Goal: Task Accomplishment & Management: Complete application form

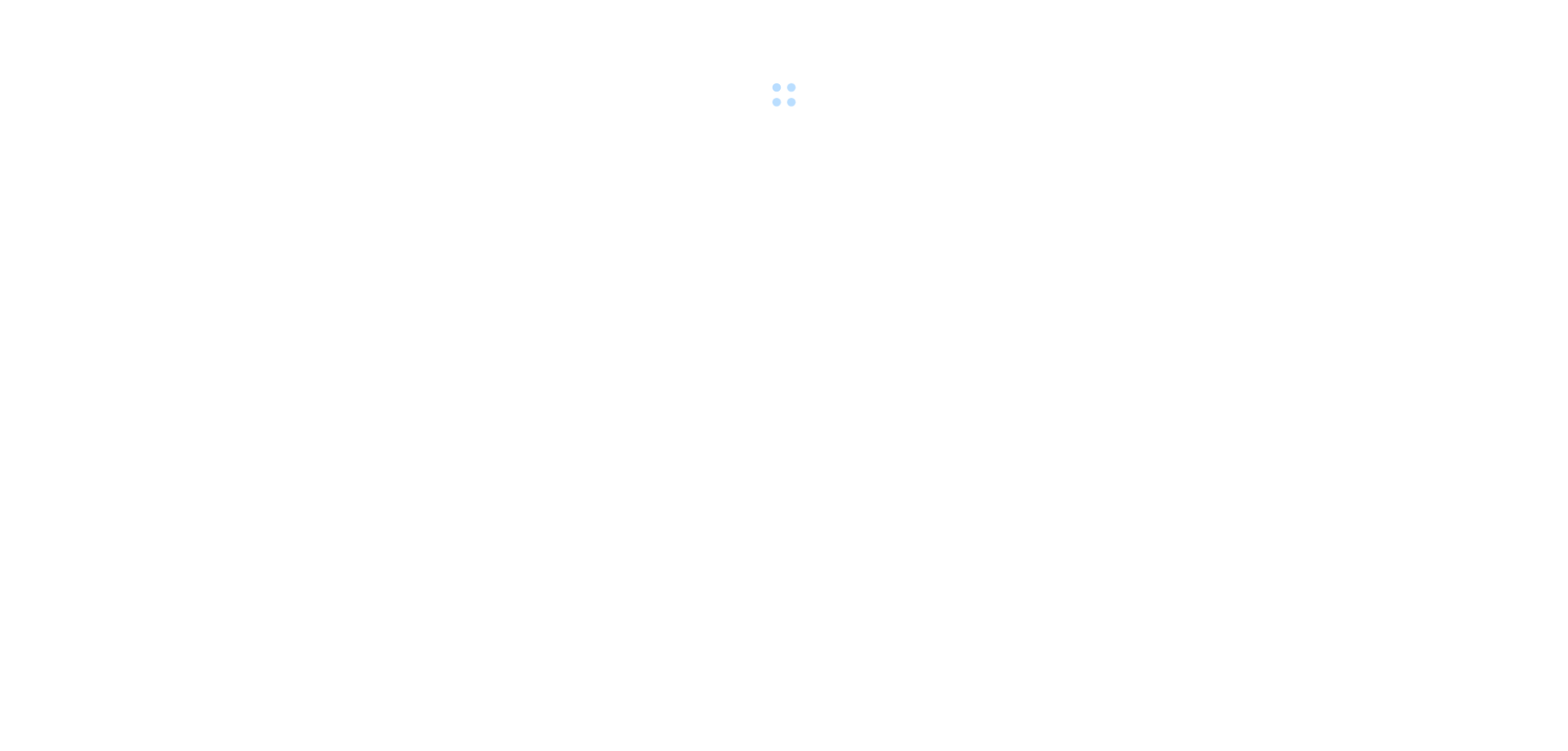
click at [208, 376] on body at bounding box center [784, 376] width 1568 height 751
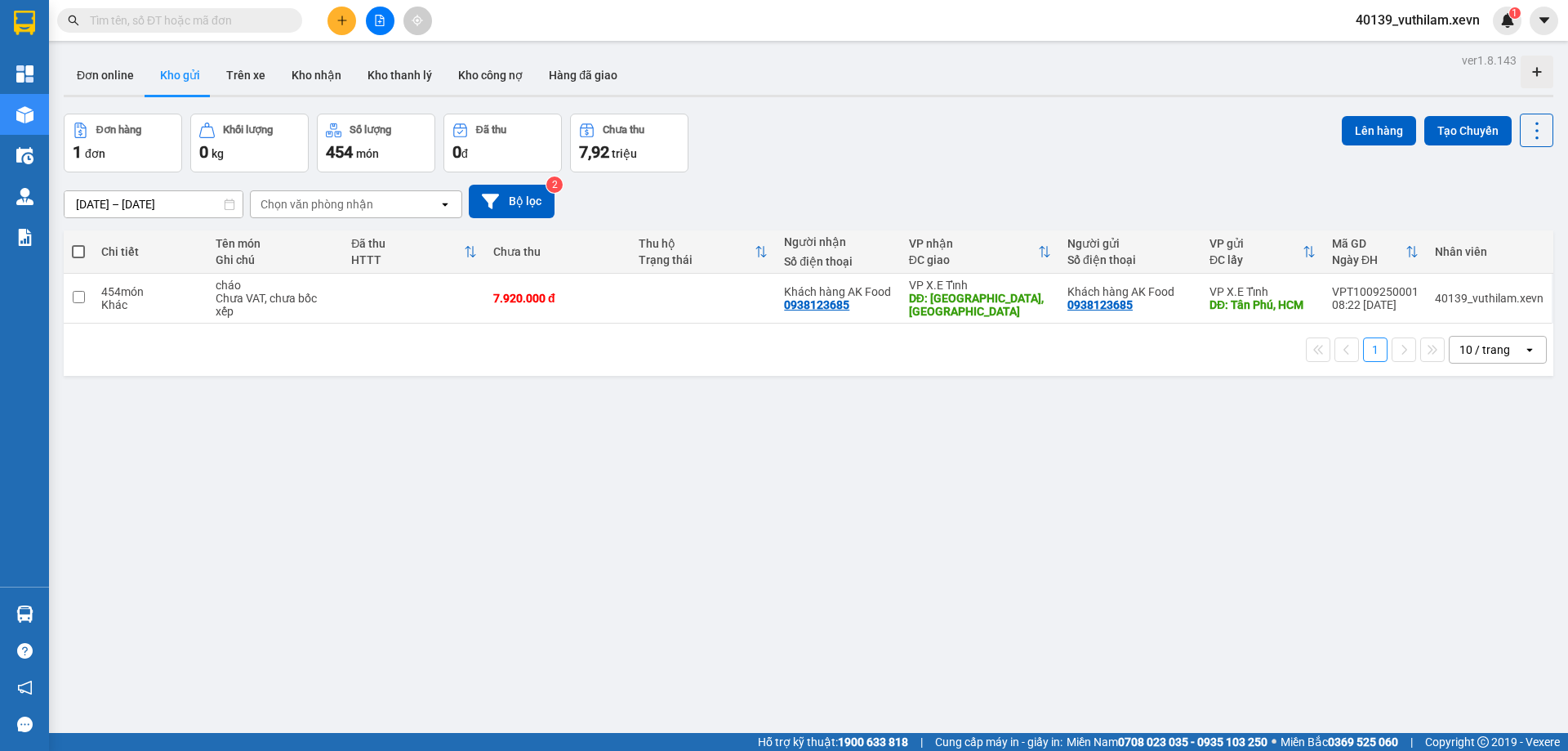
click at [214, 20] on input "text" at bounding box center [185, 20] width 193 height 18
paste input "VPT3008250001"
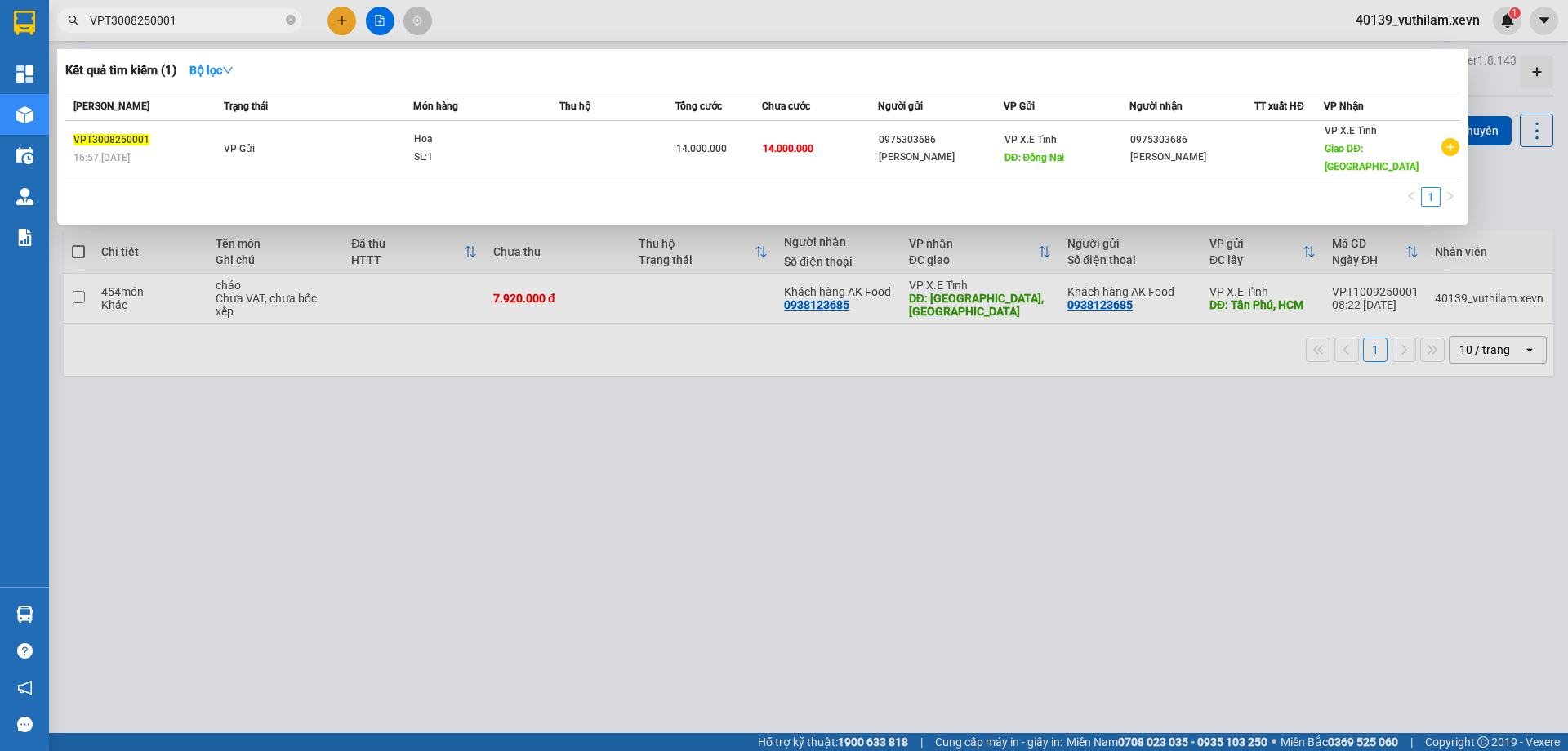
type input "VPT3008250001"
click at [825, 135] on td "14.000.000" at bounding box center [820, 149] width 116 height 56
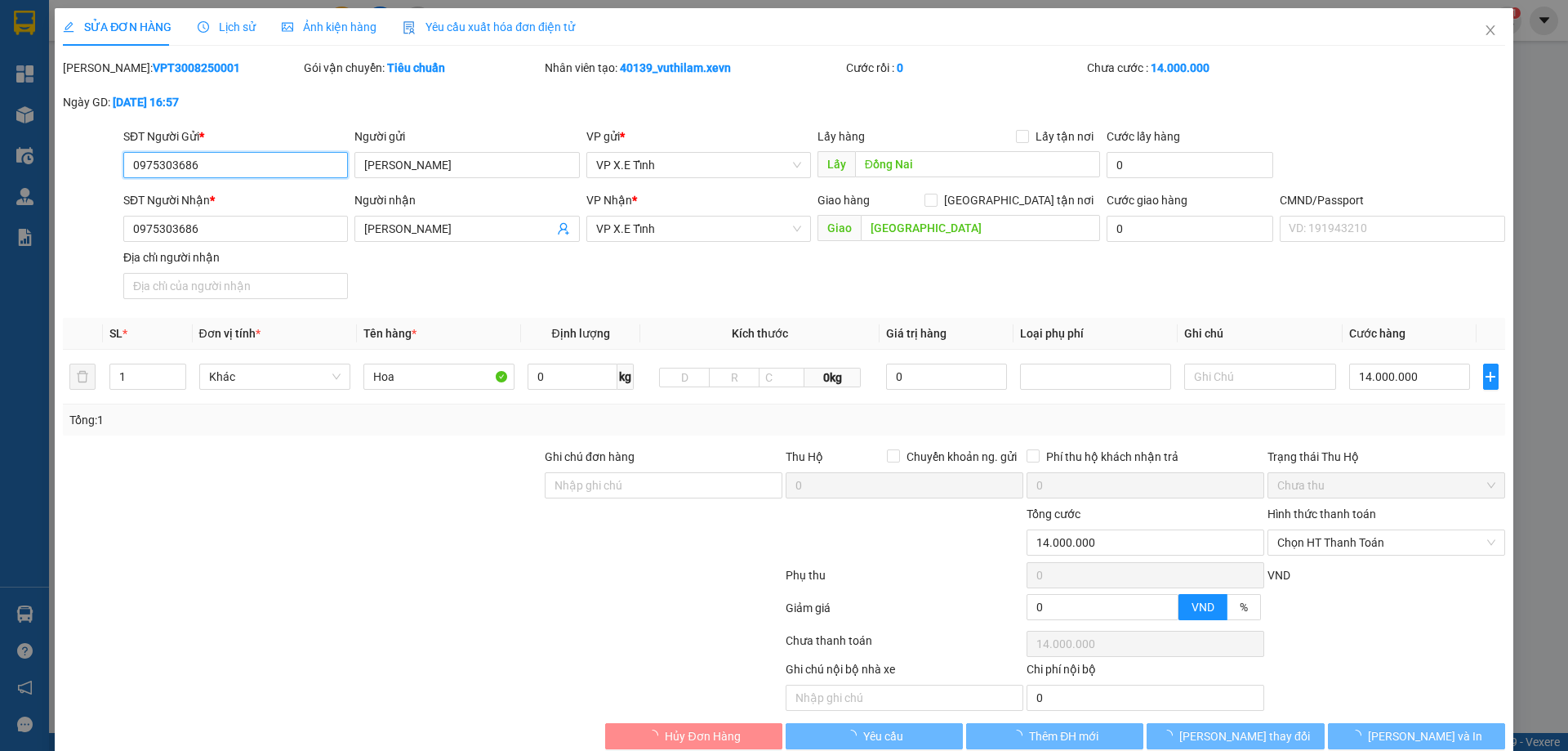
type input "0975303686"
type input "[PERSON_NAME]"
type input "Đồng Nai"
type input "0975303686"
type input "[PERSON_NAME]"
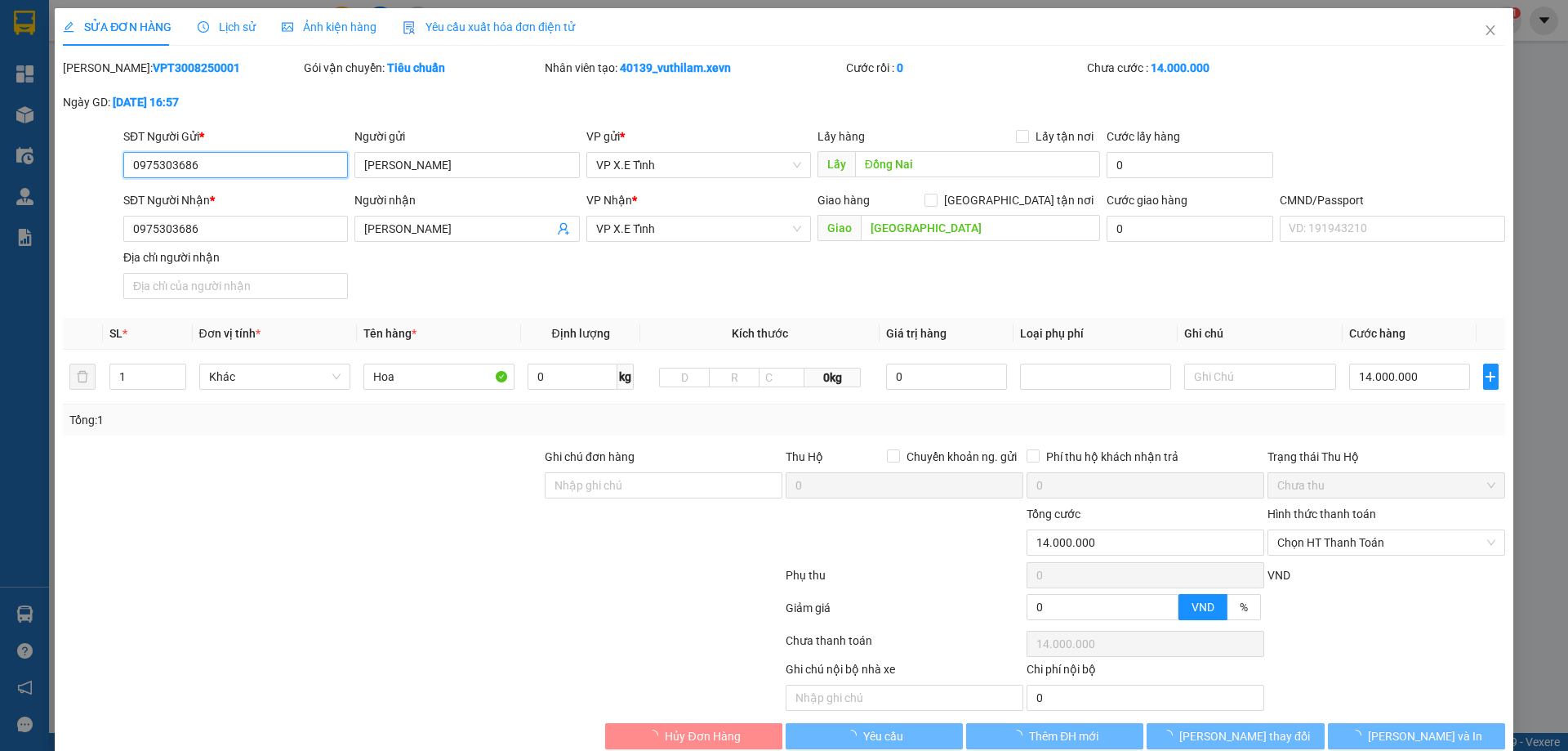
type input "[GEOGRAPHIC_DATA]"
type input "14.000.000"
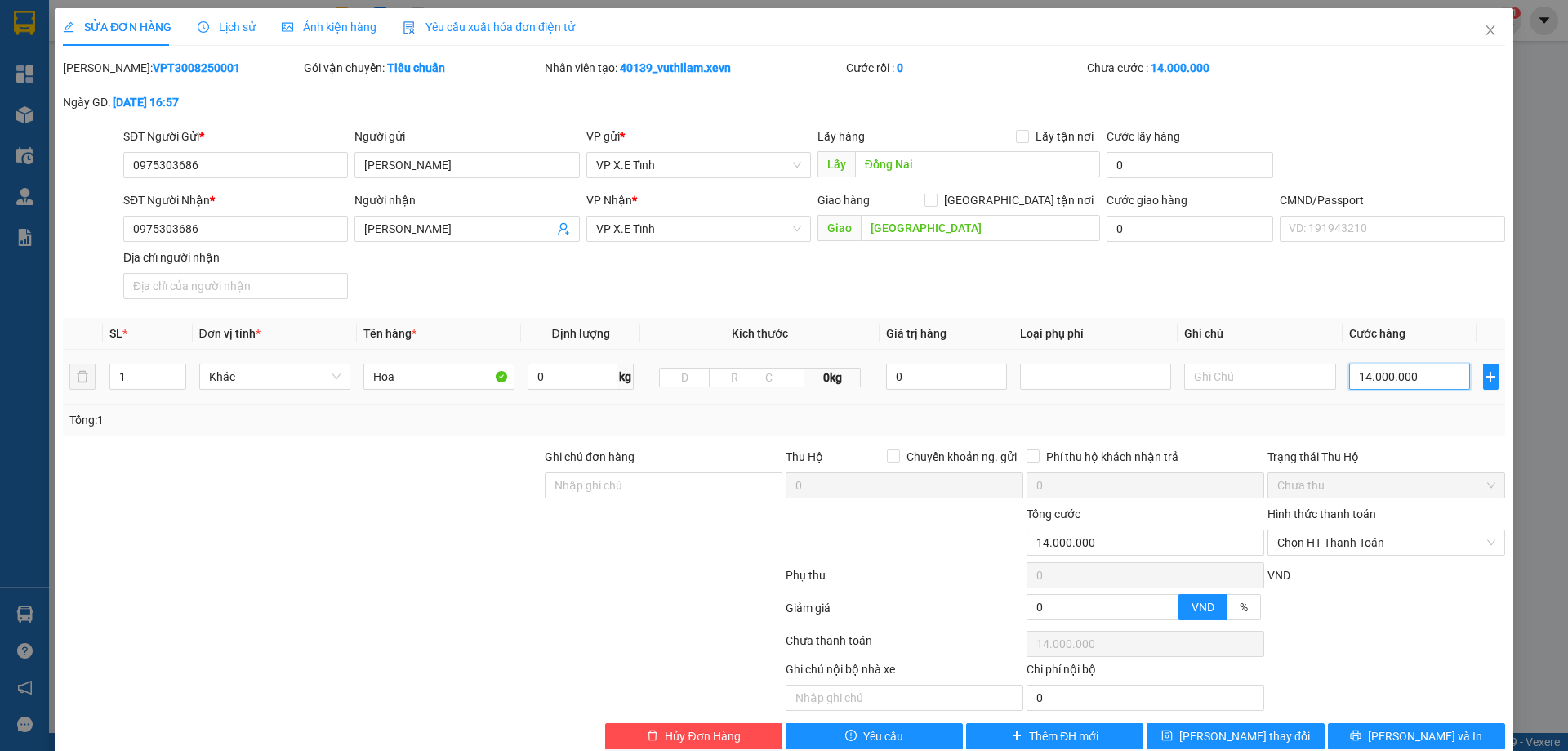
click at [1362, 376] on input "14.000.000" at bounding box center [1410, 376] width 122 height 26
type input "1"
type input "16"
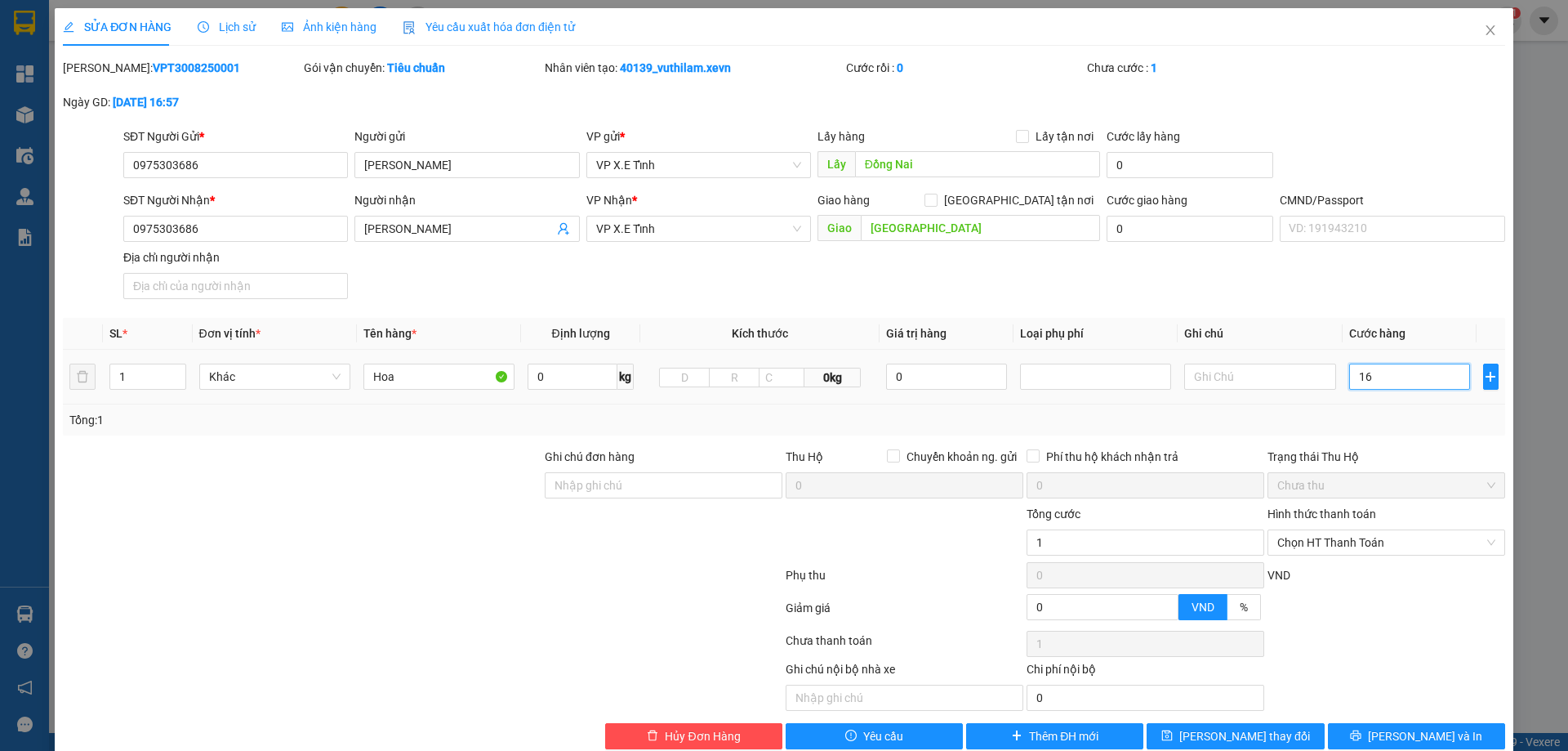
type input "16"
type input "160"
type input "1.600"
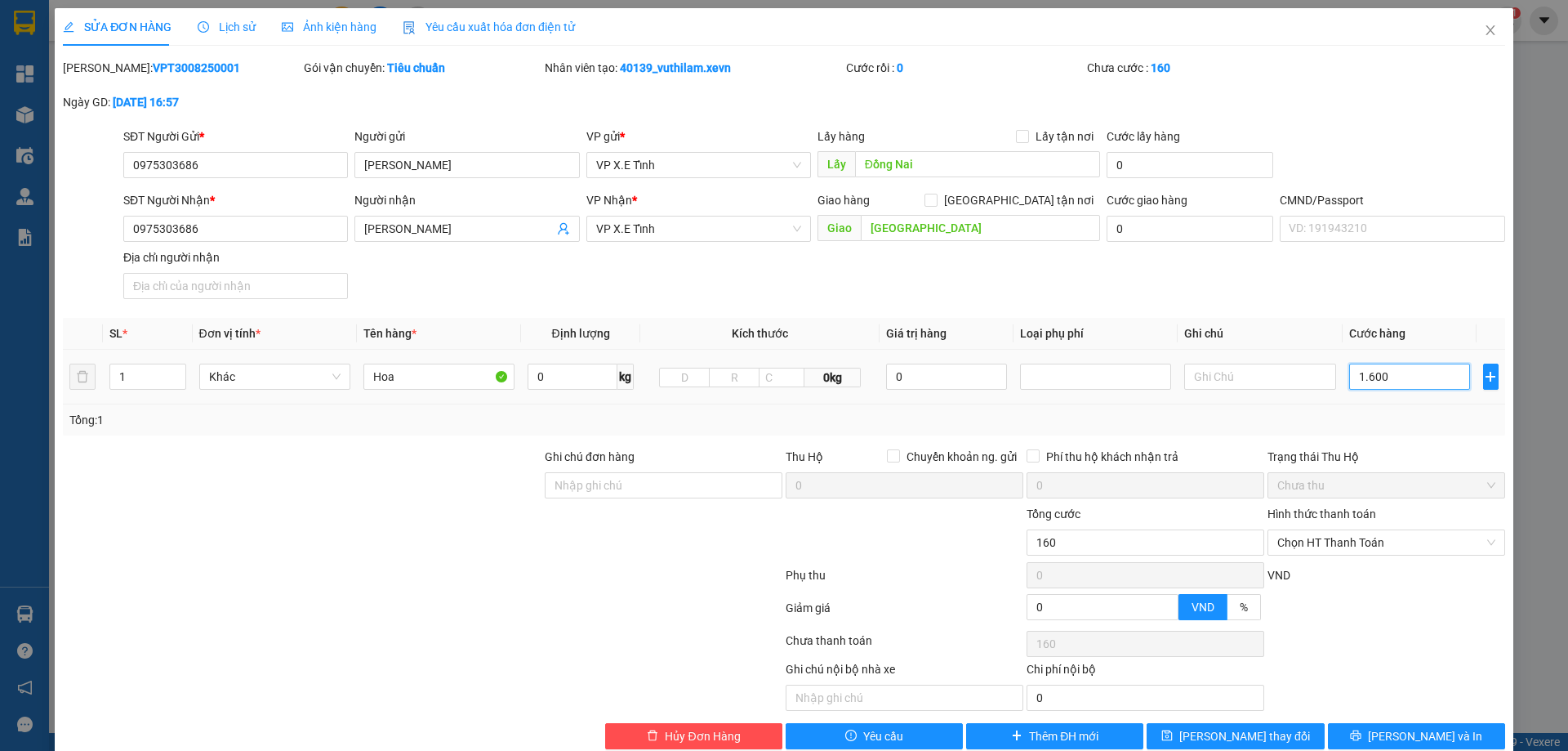
type input "1.600"
type input "16.000"
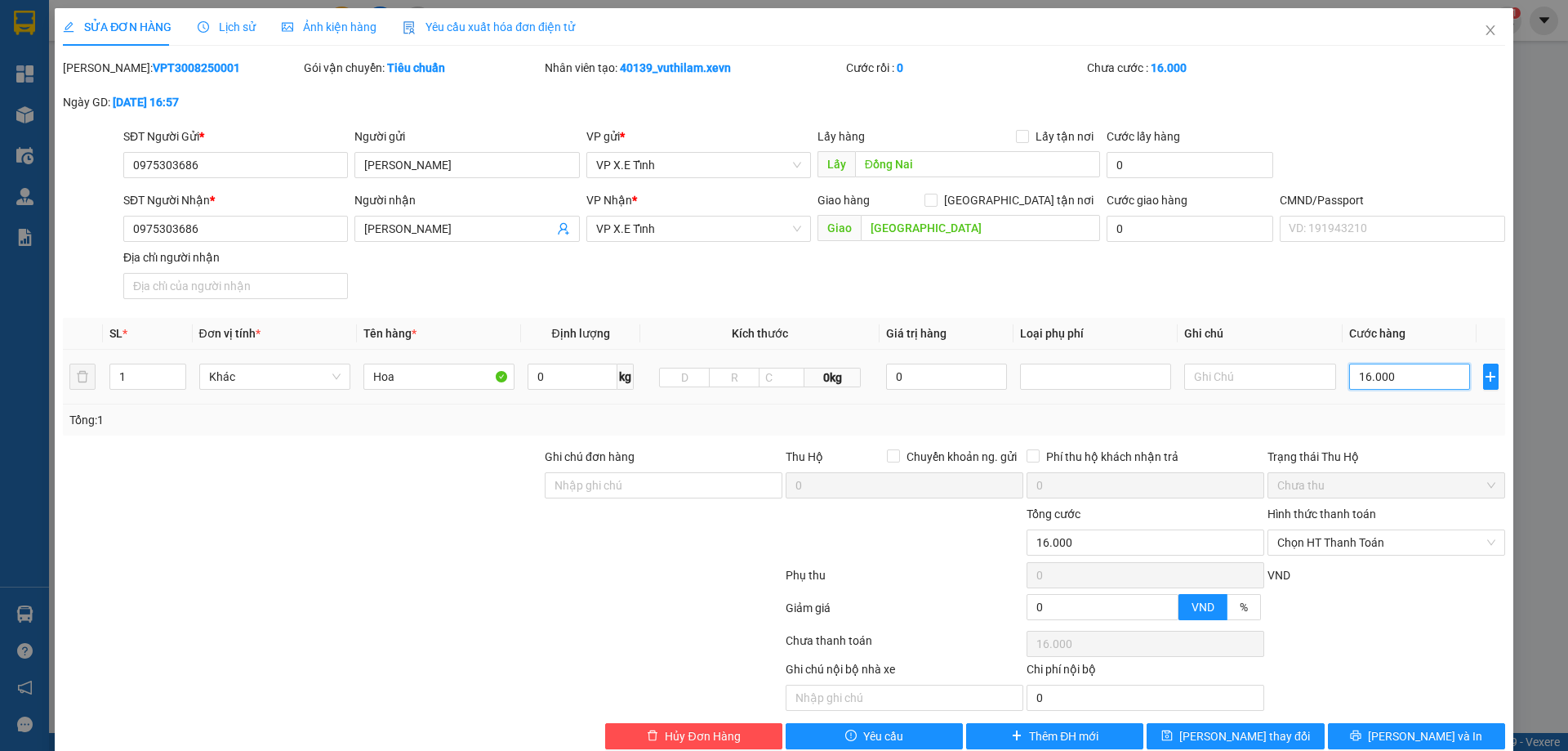
type input "160.000"
type input "1.600.000"
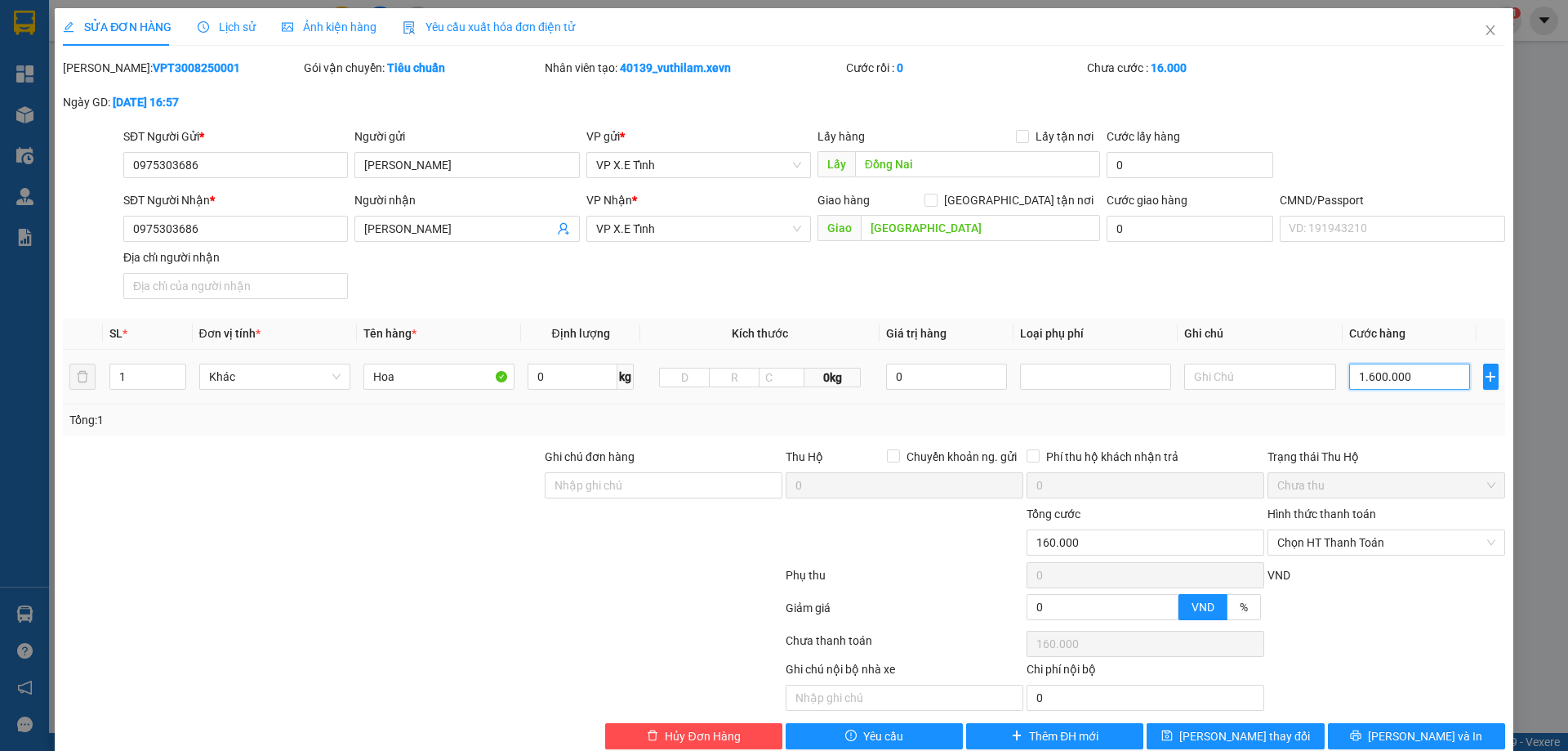
type input "1.600.000"
type input "16.000.000"
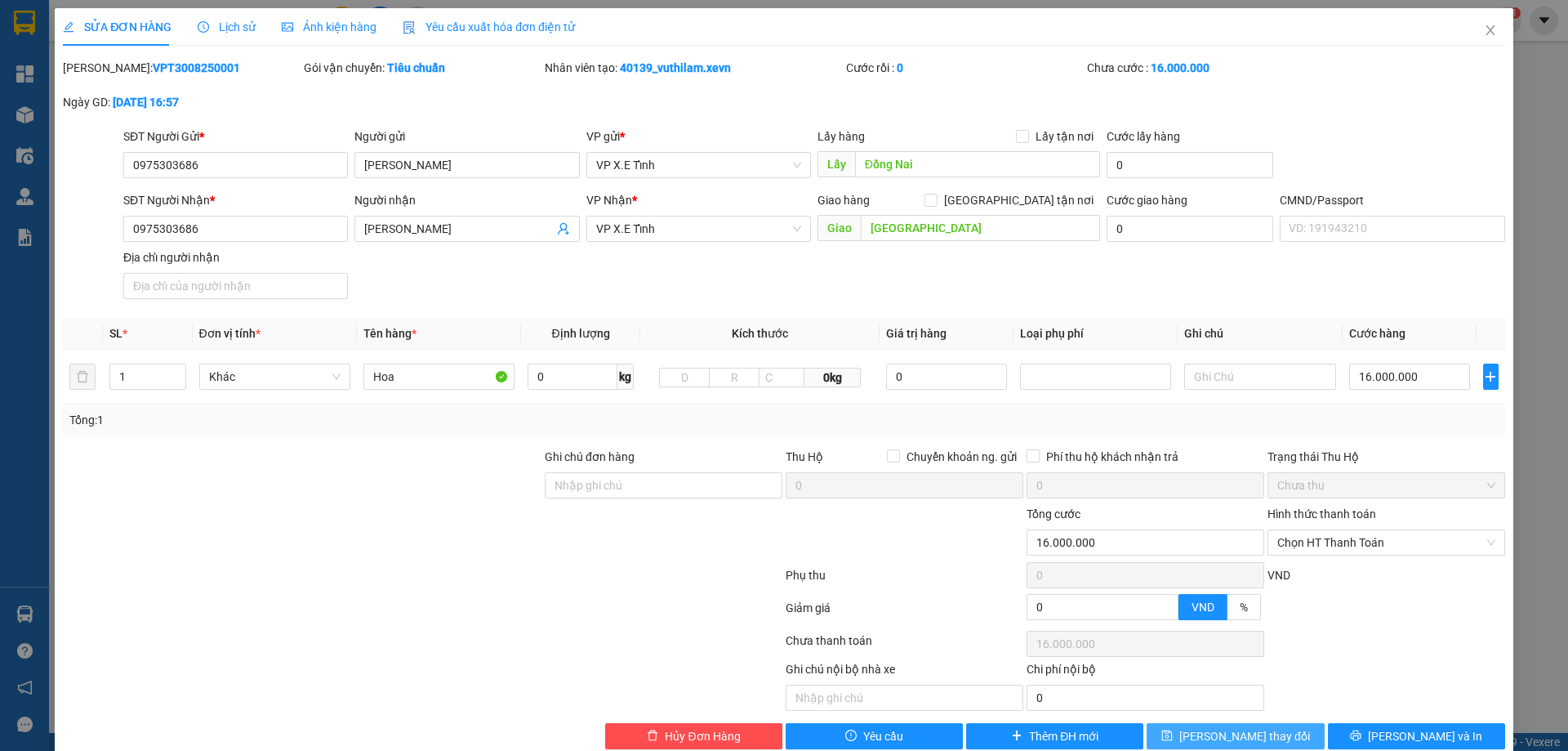
click at [1252, 744] on span "[PERSON_NAME] thay đổi" at bounding box center [1245, 735] width 130 height 18
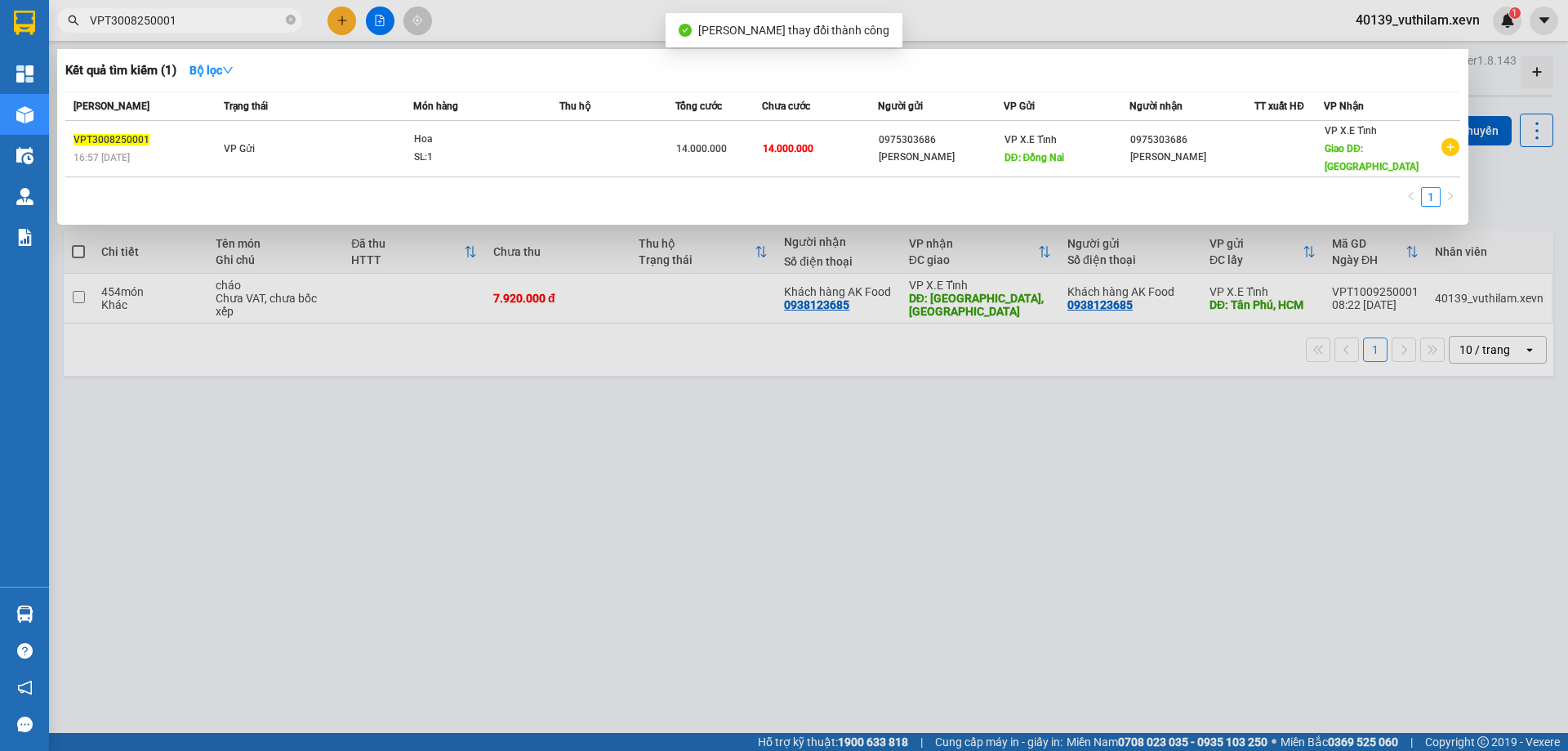
click at [183, 23] on input "VPT3008250001" at bounding box center [185, 20] width 193 height 18
drag, startPoint x: 183, startPoint y: 23, endPoint x: 76, endPoint y: 3, distance: 108.9
click at [76, 7] on div "Kết quả tìm kiếm ( 1 ) Bộ lọc Mã ĐH Trạng thái Món hàng Thu hộ Tổng cước Chưa c…" at bounding box center [159, 20] width 319 height 29
click at [290, 460] on div at bounding box center [784, 376] width 1568 height 751
